Goal: Task Accomplishment & Management: Complete application form

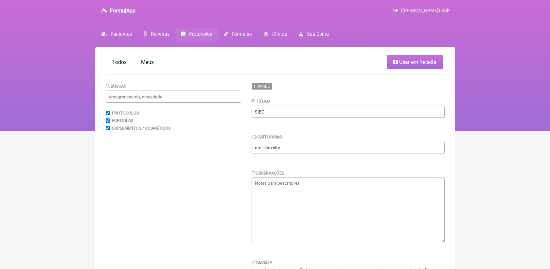
scroll to position [24, 0]
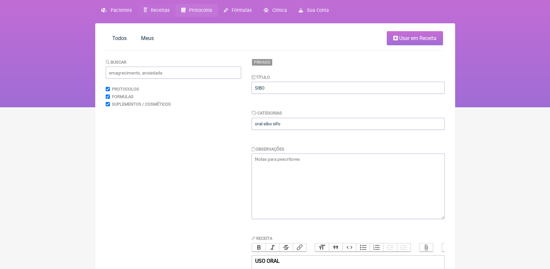
click at [164, 9] on span "Receitas" at bounding box center [160, 11] width 19 height 6
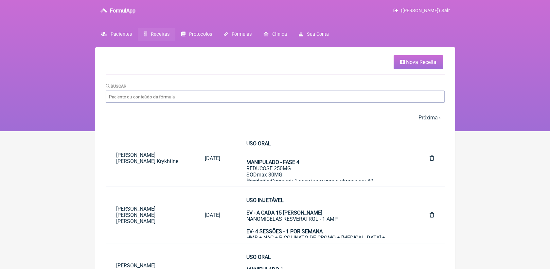
click at [424, 63] on span "Nova Receita" at bounding box center [421, 62] width 30 height 6
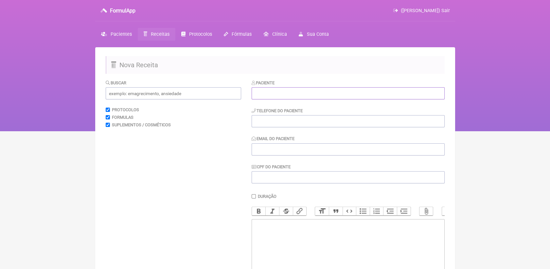
click at [325, 94] on input "text" at bounding box center [348, 93] width 193 height 12
type input "s"
type input "S"
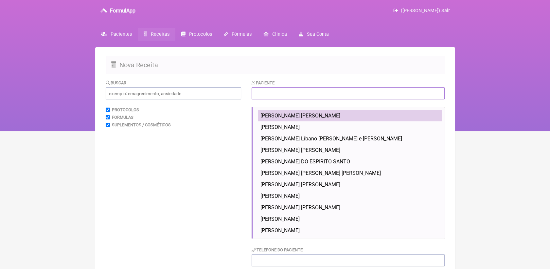
paste input "[PERSON_NAME]"
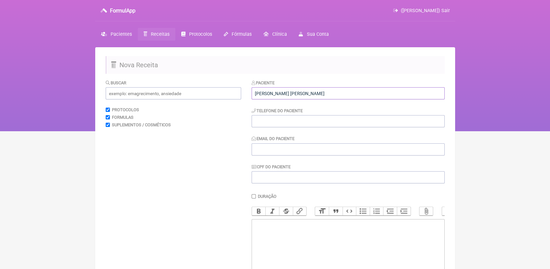
type input "[PERSON_NAME]"
click at [269, 117] on input "tel" at bounding box center [348, 121] width 193 height 12
paste input "21972994808"
type input "21972994808"
click at [286, 152] on input "Email do Paciente" at bounding box center [348, 149] width 193 height 12
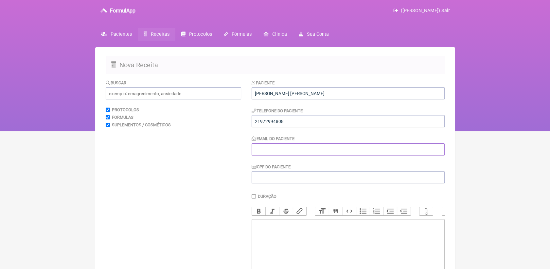
paste input "silviafresenadv@gmail.com"
type input "silviafresenadv@gmail.com"
click at [340, 238] on trix-editor at bounding box center [348, 258] width 193 height 79
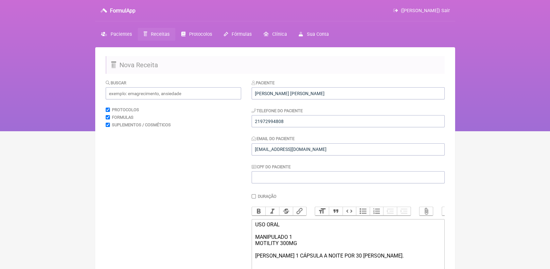
type trix-editor "<div>USO ORAL&nbsp;<br><br>MANIPULADO 1<br>MOTILITY 300MG<br><br>TOMAR 1 CÁPSUL…"
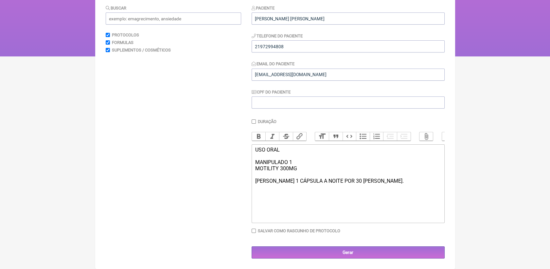
scroll to position [82, 0]
click at [375, 251] on input "Gerar" at bounding box center [348, 252] width 193 height 12
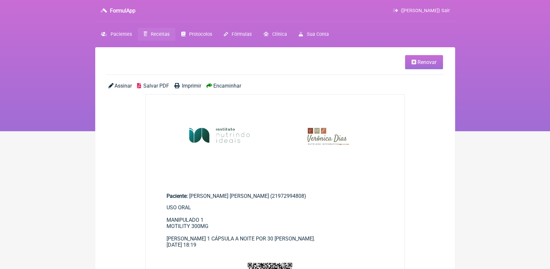
click at [152, 85] on span "Salvar PDF" at bounding box center [156, 86] width 26 height 6
click at [203, 36] on span "Protocolos" at bounding box center [200, 34] width 23 height 6
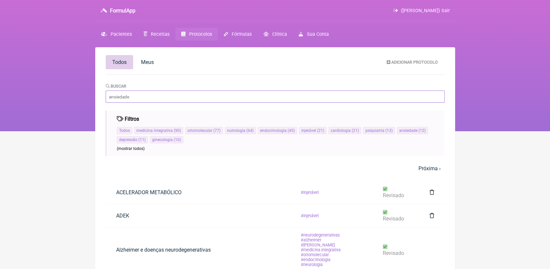
click at [176, 101] on input "Buscar" at bounding box center [275, 96] width 339 height 12
type input "SIBO"
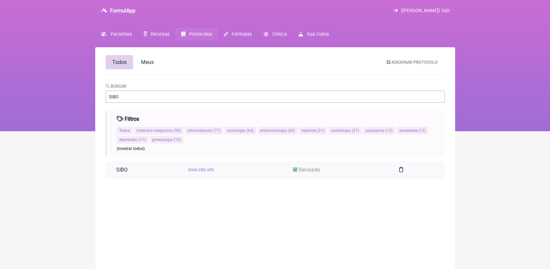
click at [325, 175] on link "revisado" at bounding box center [307, 169] width 48 height 17
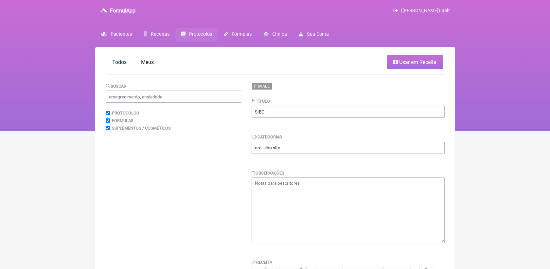
click at [398, 61] on link "Usar em Receita" at bounding box center [415, 62] width 56 height 14
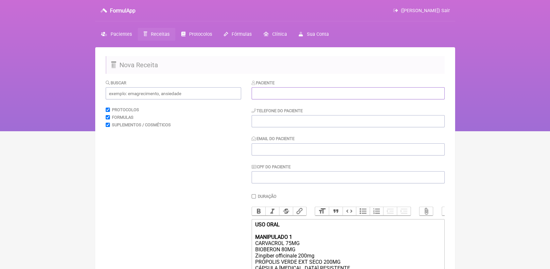
click at [357, 93] on input "text" at bounding box center [348, 93] width 193 height 12
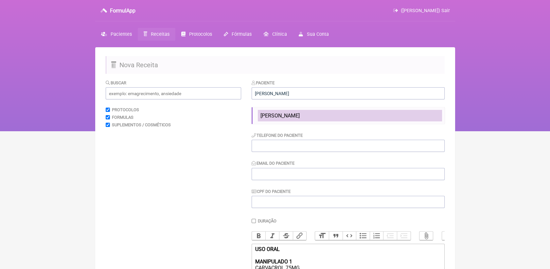
click at [294, 111] on li "[PERSON_NAME]" at bounding box center [350, 115] width 184 height 11
type input "[PERSON_NAME]"
type input "21972994808"
type input "[EMAIL_ADDRESS][DOMAIN_NAME]"
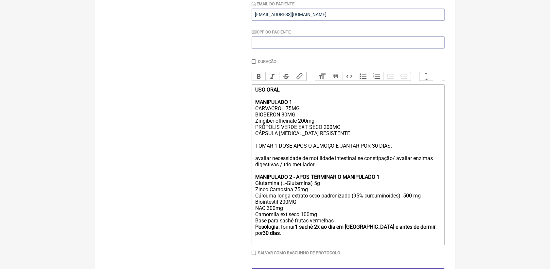
scroll to position [150, 0]
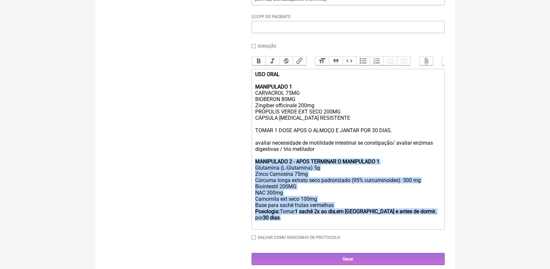
drag, startPoint x: 256, startPoint y: 169, endPoint x: 441, endPoint y: 221, distance: 192.4
click at [441, 221] on trix-editor "USO ORAL MANIPULADO 1 CARVACROL 75MG BIOBERON 80MG Zingiber officinale 200mg PR…" at bounding box center [348, 149] width 193 height 160
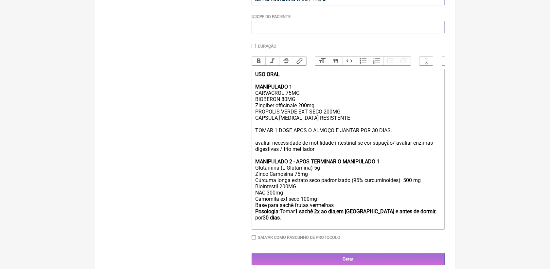
type trix-editor "<div><strong>USO ORAL<br><br>MANIPULADO 1</strong><br>CARVACROL 75MG<br>BIOBERO…"
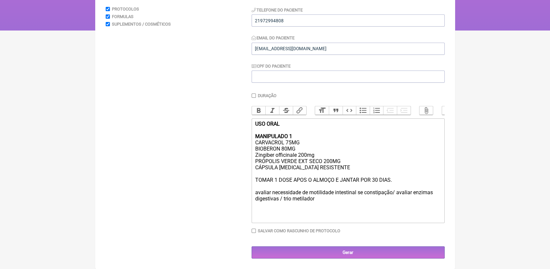
scroll to position [111, 0]
click at [372, 253] on input "Gerar" at bounding box center [348, 252] width 193 height 12
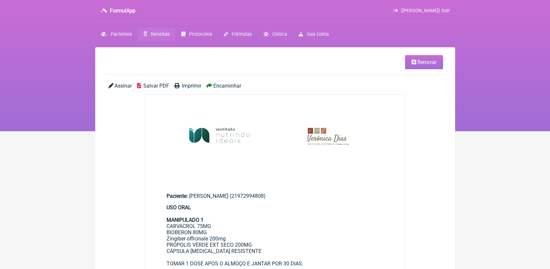
click at [159, 84] on span "Salvar PDF" at bounding box center [156, 86] width 26 height 6
click at [155, 34] on span "Receitas" at bounding box center [160, 34] width 19 height 6
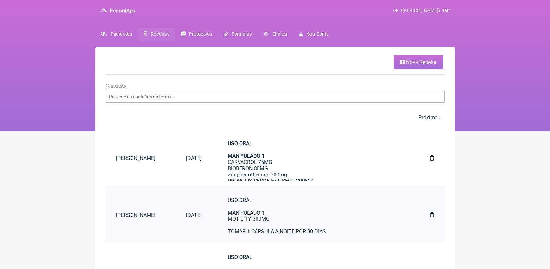
click at [269, 207] on div "USO ORAL MANIPULADO 1 MOTILITY 300MG TOMAR 1 CÁPSULA A NOITE POR 30 DIAS." at bounding box center [316, 215] width 176 height 37
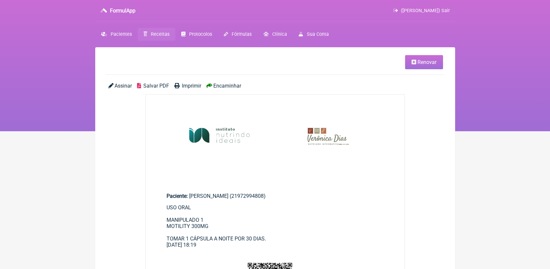
click at [160, 84] on span "Salvar PDF" at bounding box center [156, 86] width 26 height 6
